Goal: Task Accomplishment & Management: Manage account settings

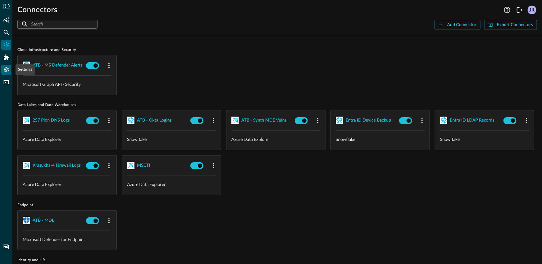
click at [5, 72] on icon "Settings" at bounding box center [6, 69] width 6 height 6
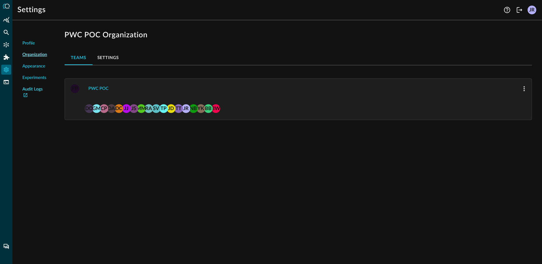
click at [36, 89] on link "Audit Logs" at bounding box center [34, 92] width 25 height 13
click at [521, 11] on icon "Logout" at bounding box center [519, 9] width 7 height 7
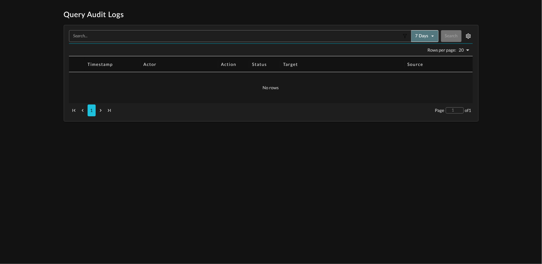
click at [424, 37] on button "7 days" at bounding box center [424, 36] width 27 height 12
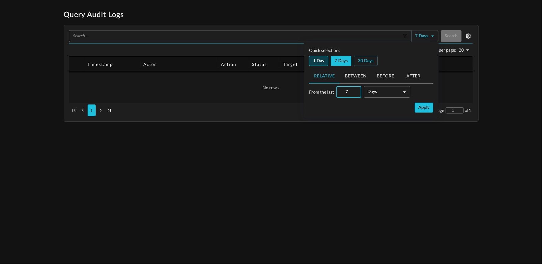
click at [313, 60] on button "1 day" at bounding box center [318, 61] width 19 height 10
type input "1"
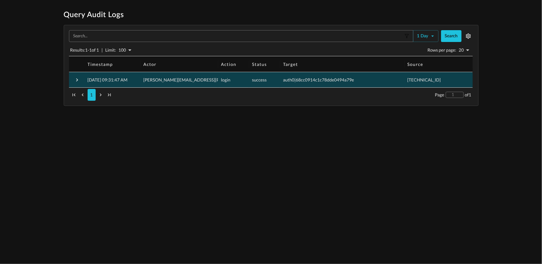
click at [266, 79] on span "success" at bounding box center [259, 79] width 15 height 5
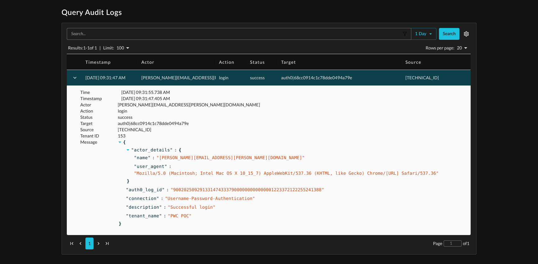
scroll to position [2, 0]
